Goal: Task Accomplishment & Management: Use online tool/utility

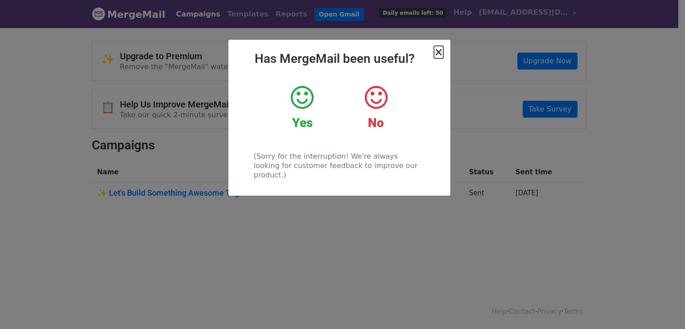
click at [438, 50] on span "×" at bounding box center [438, 52] width 9 height 12
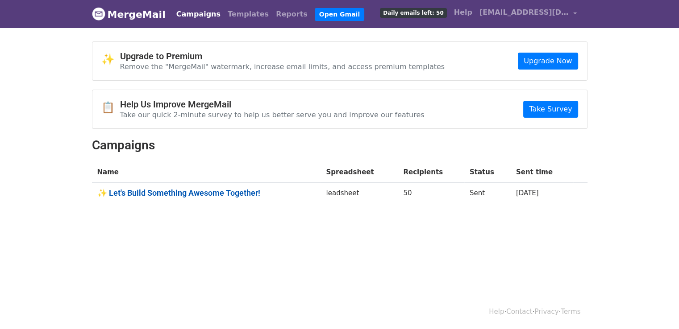
click at [186, 192] on link "✨ Let's Build Something Awesome Together!" at bounding box center [206, 193] width 218 height 10
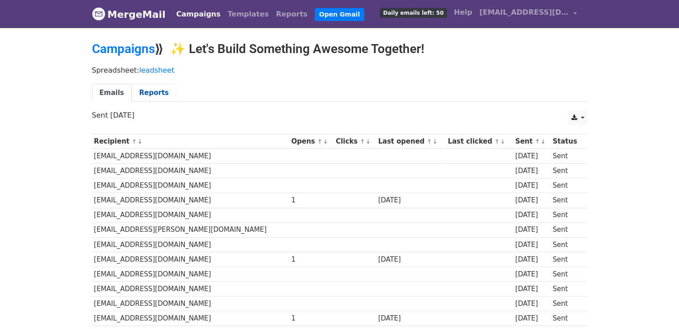
click at [149, 95] on link "Reports" at bounding box center [154, 93] width 45 height 18
